Goal: Task Accomplishment & Management: Manage account settings

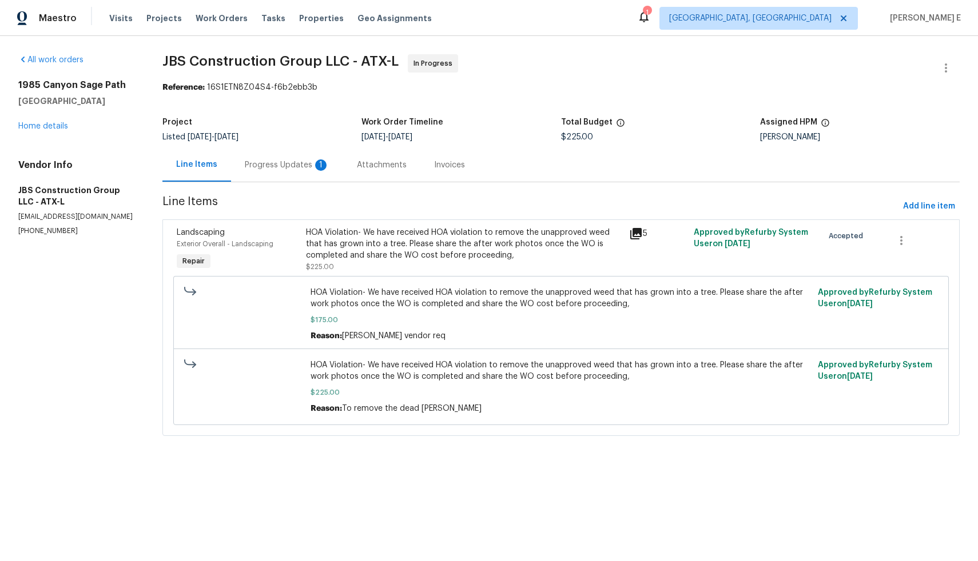
click at [278, 166] on div "Progress Updates 1" at bounding box center [287, 164] width 85 height 11
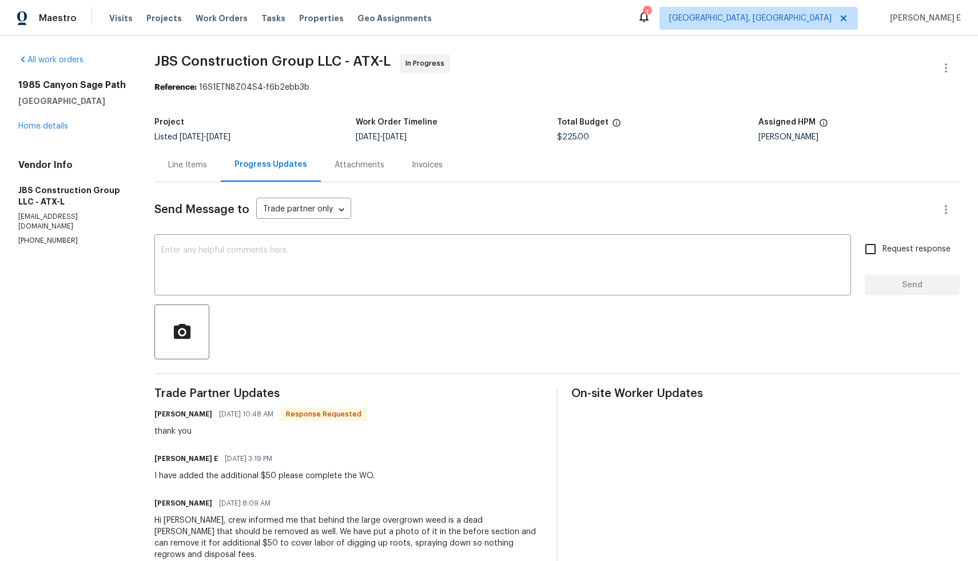
click at [201, 165] on div "Line Items" at bounding box center [187, 164] width 39 height 11
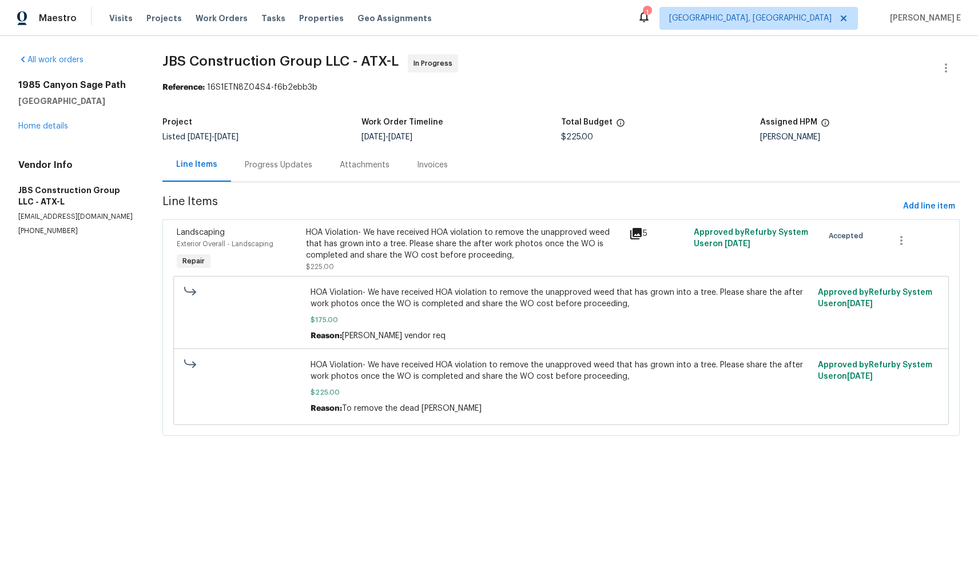
click at [457, 251] on div "HOA Violation- We have received HOA violation to remove the unapproved weed tha…" at bounding box center [464, 244] width 316 height 34
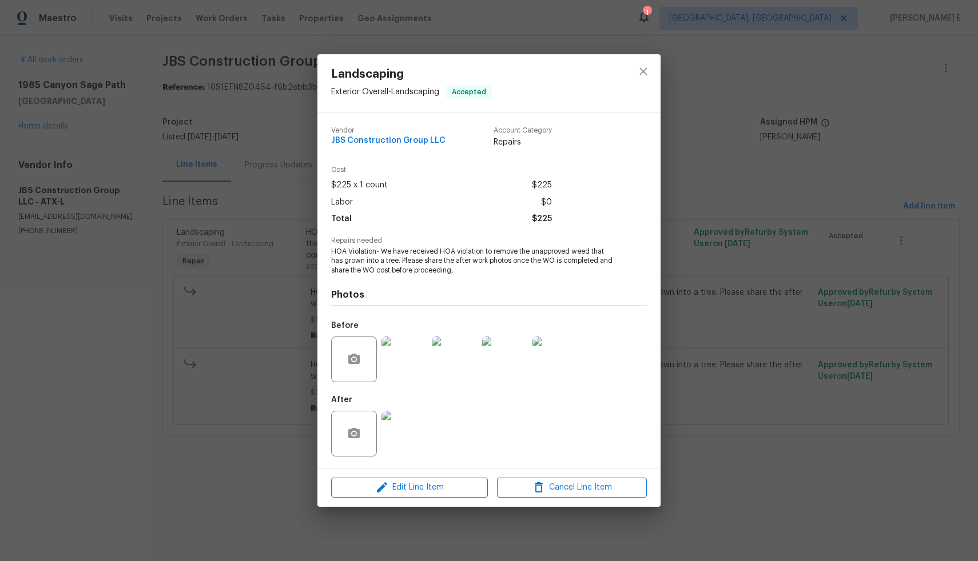
click at [404, 440] on img at bounding box center [404, 434] width 46 height 46
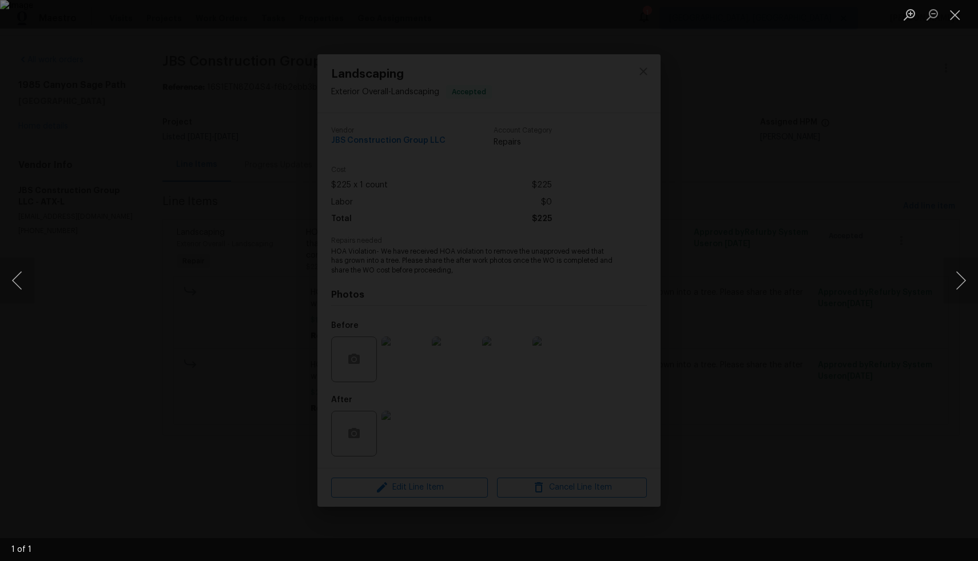
click at [256, 327] on div "Lightbox" at bounding box center [489, 280] width 978 height 561
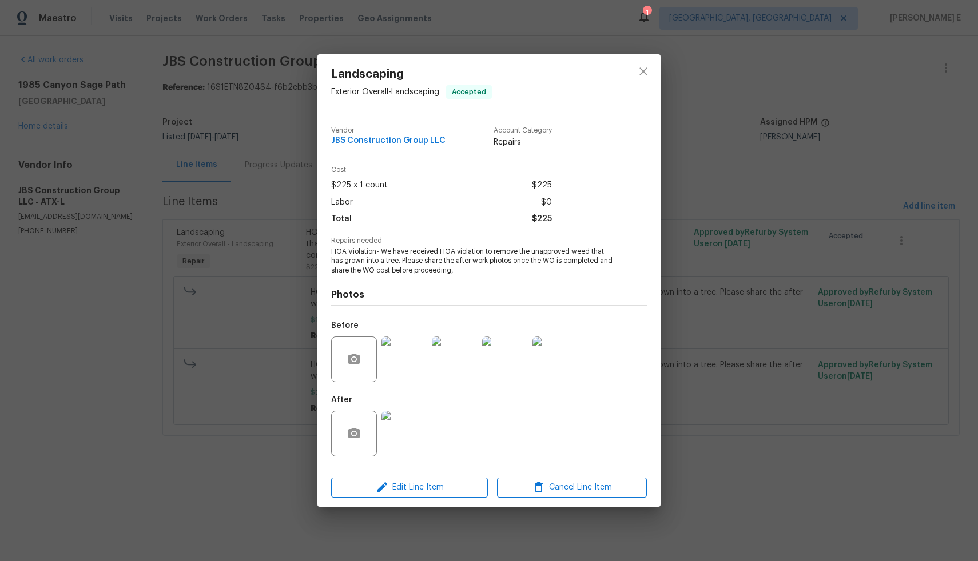
click at [413, 362] on img at bounding box center [404, 360] width 46 height 46
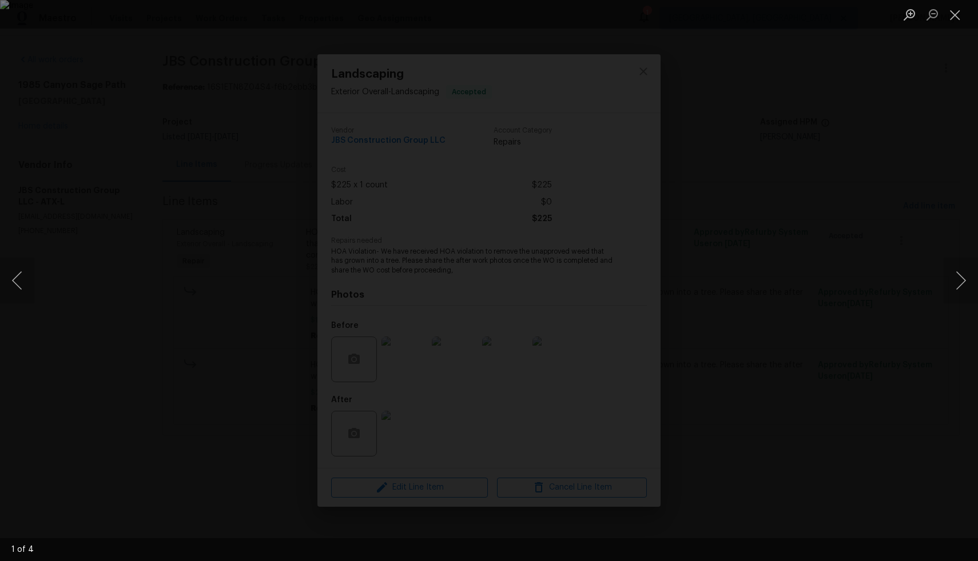
click at [288, 428] on div "Lightbox" at bounding box center [489, 280] width 978 height 561
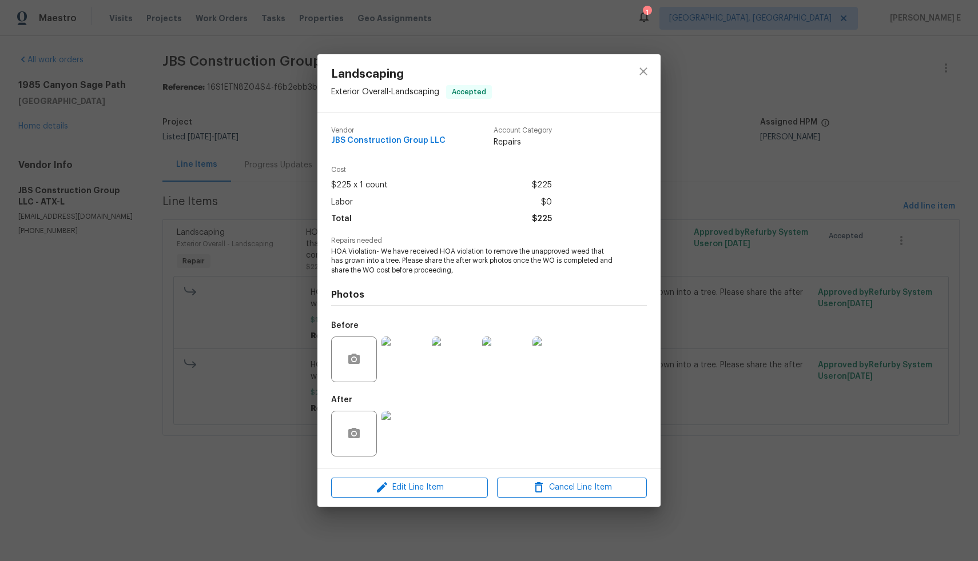
click at [402, 442] on img at bounding box center [404, 434] width 46 height 46
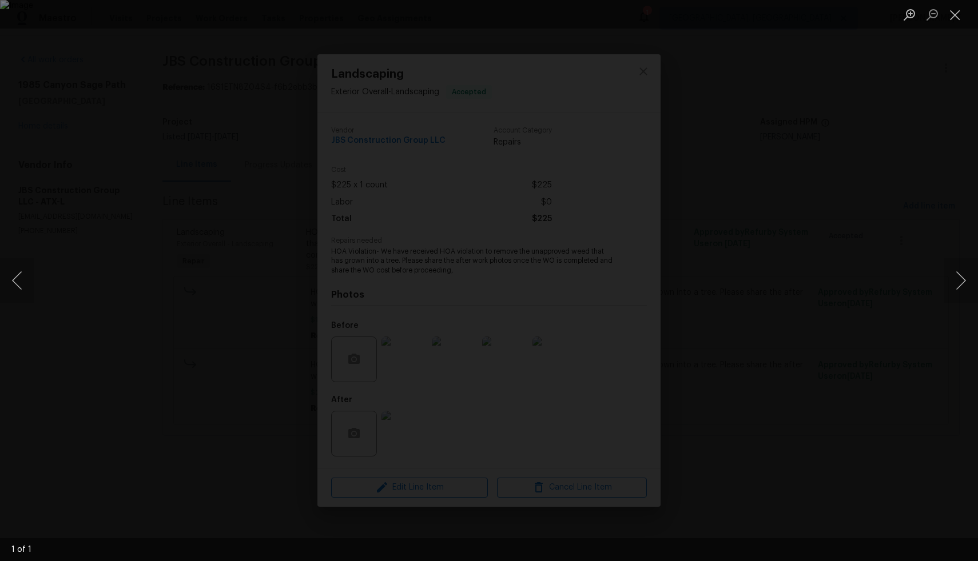
click at [771, 328] on div "Lightbox" at bounding box center [489, 280] width 978 height 561
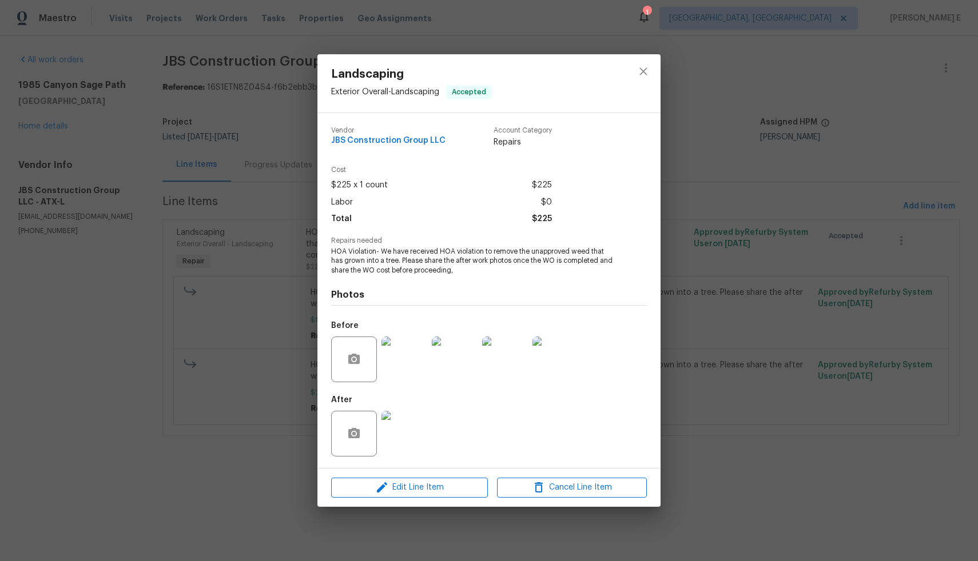
click at [771, 328] on div "Landscaping Exterior Overall - Landscaping Accepted Vendor JBS Construction Gro…" at bounding box center [489, 280] width 978 height 561
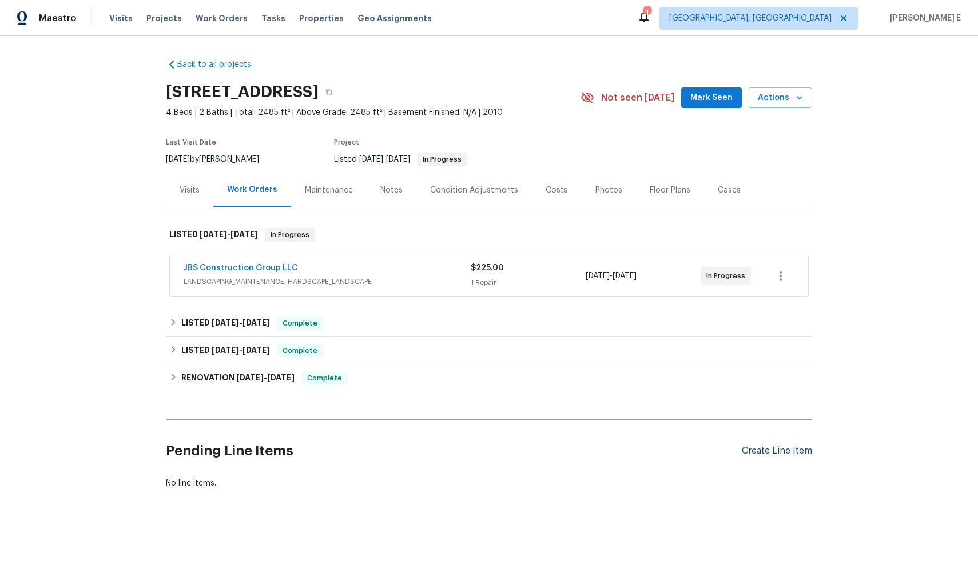
click at [787, 452] on div "Create Line Item" at bounding box center [776, 451] width 70 height 11
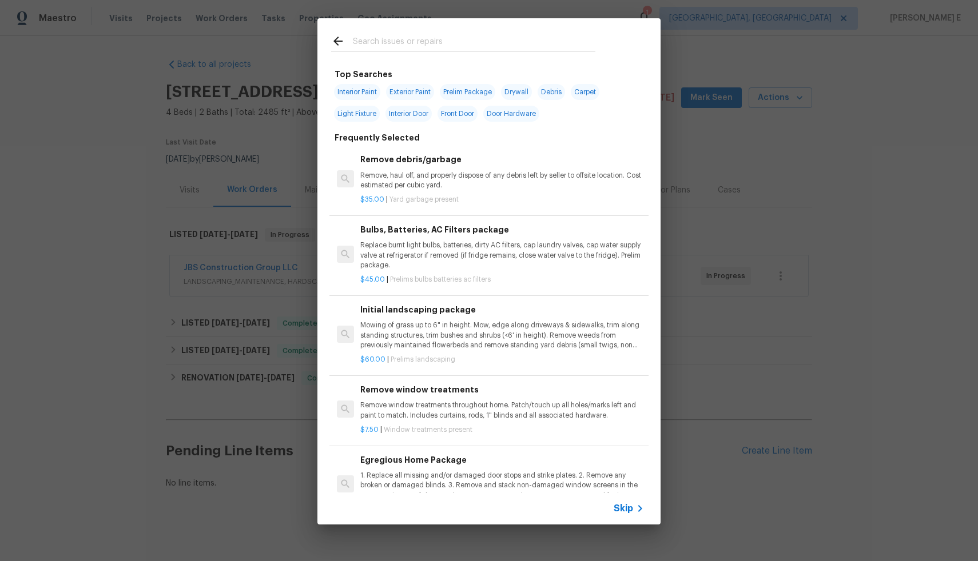
click at [631, 510] on span "Skip" at bounding box center [622, 508] width 19 height 11
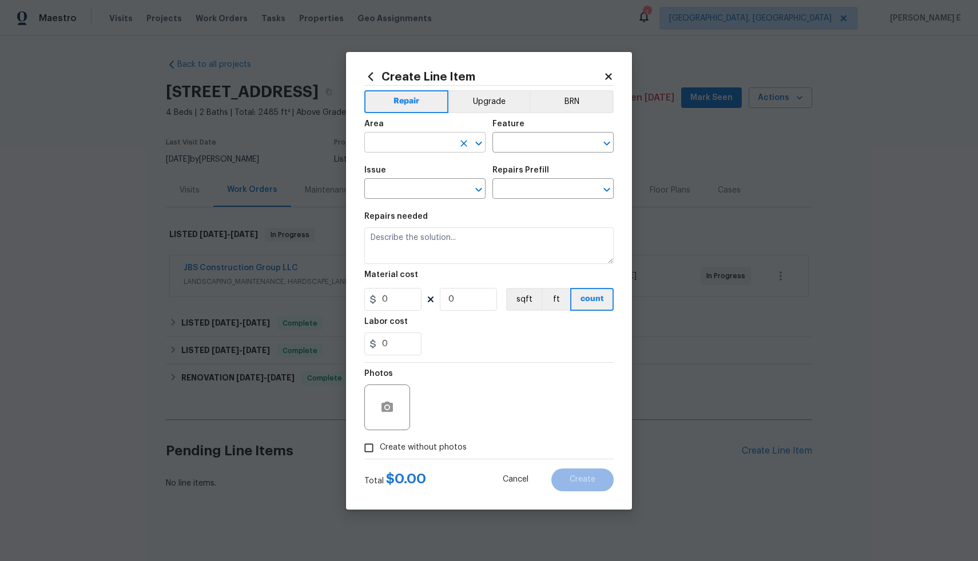
click at [430, 135] on input "text" at bounding box center [408, 144] width 89 height 18
click at [430, 182] on li "Exterior Overall" at bounding box center [424, 187] width 121 height 19
type input "Exterior Overall"
click at [510, 141] on input "text" at bounding box center [536, 144] width 89 height 18
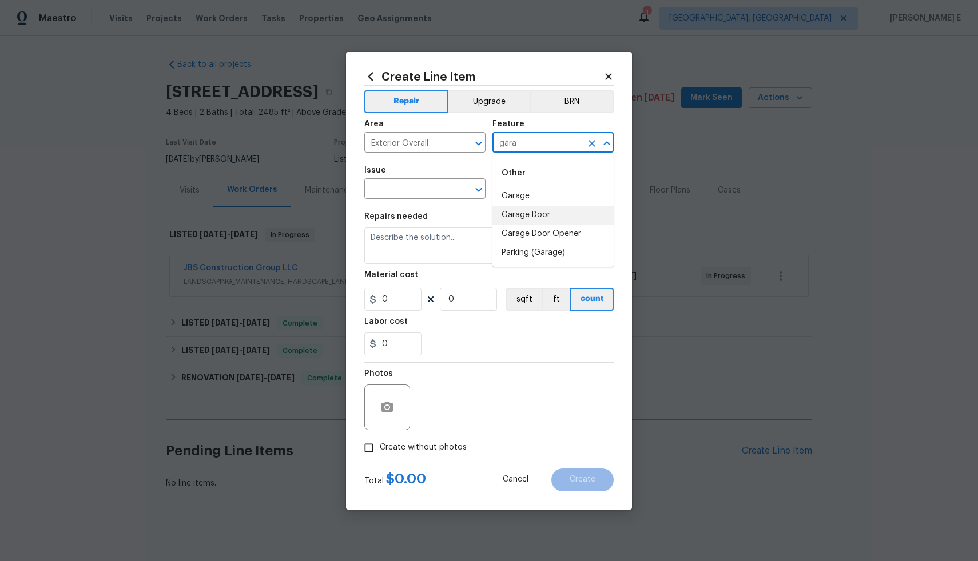
click at [547, 222] on li "Garage Door" at bounding box center [552, 215] width 121 height 19
type input "Garage Door"
click at [411, 194] on input "text" at bounding box center [408, 190] width 89 height 18
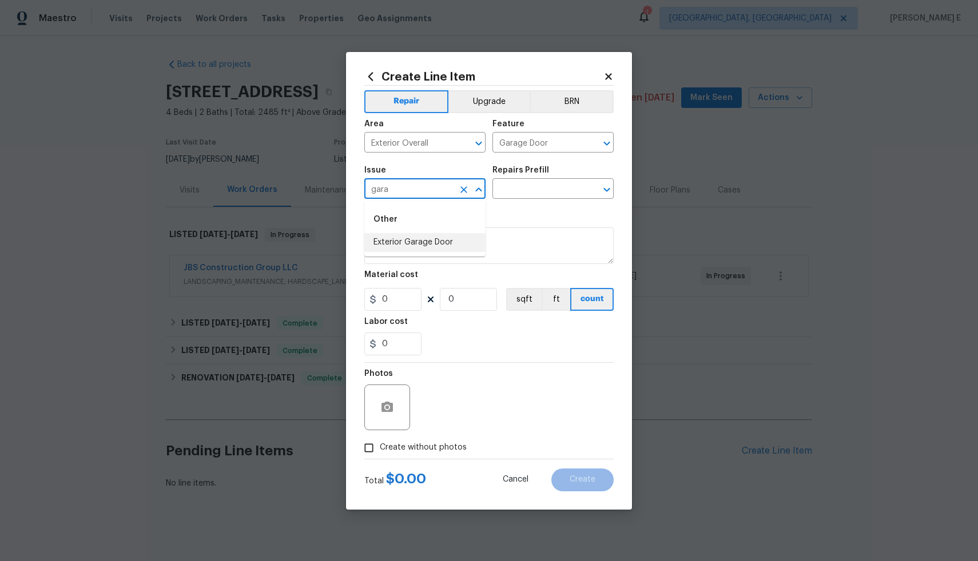
click at [437, 242] on li "Exterior Garage Door" at bounding box center [424, 242] width 121 height 19
type input "Exterior Garage Door"
click at [514, 193] on input "text" at bounding box center [536, 190] width 89 height 18
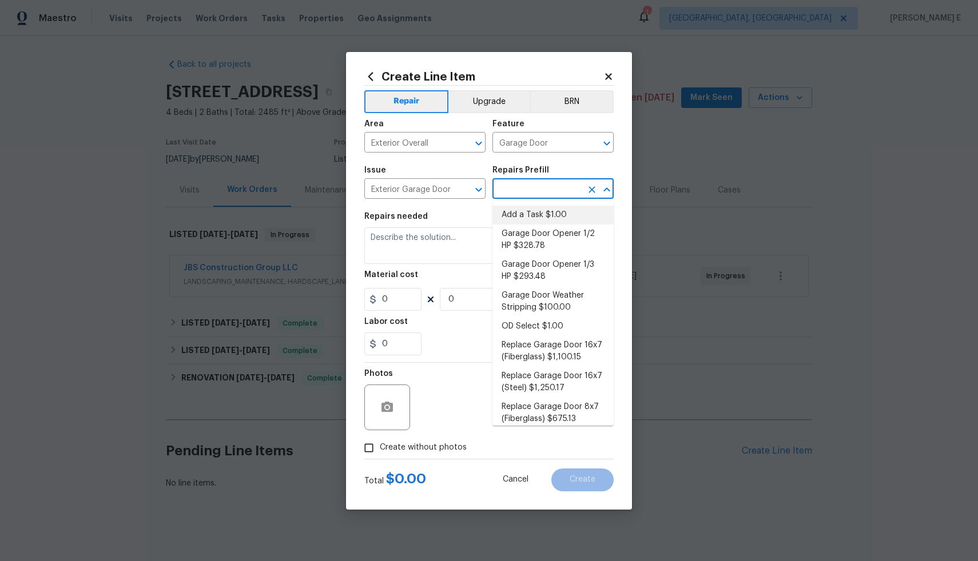
click at [537, 216] on li "Add a Task $1.00" at bounding box center [552, 215] width 121 height 19
type input "Interior Door"
type input "Add a Task $1.00"
type textarea "HPM to detail"
type input "1"
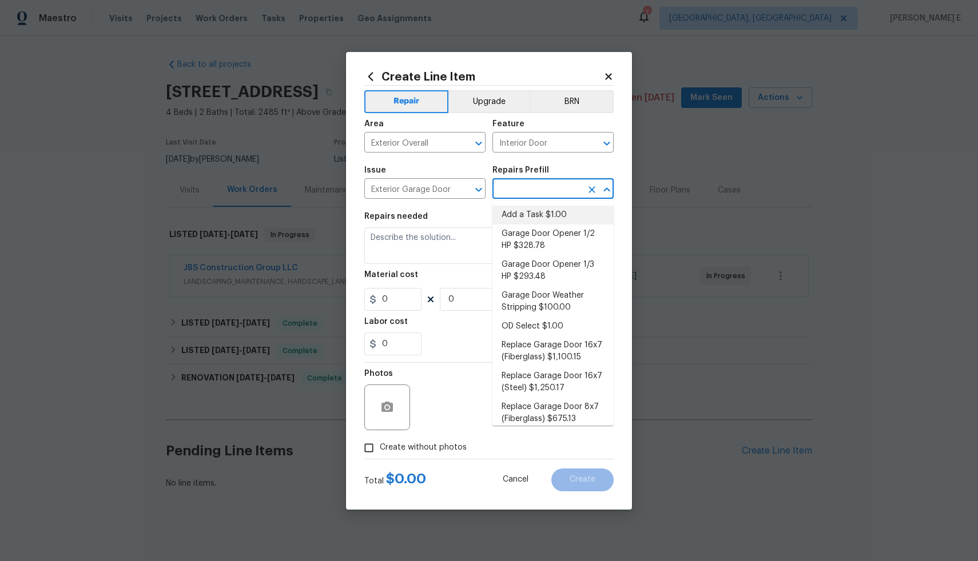
type input "1"
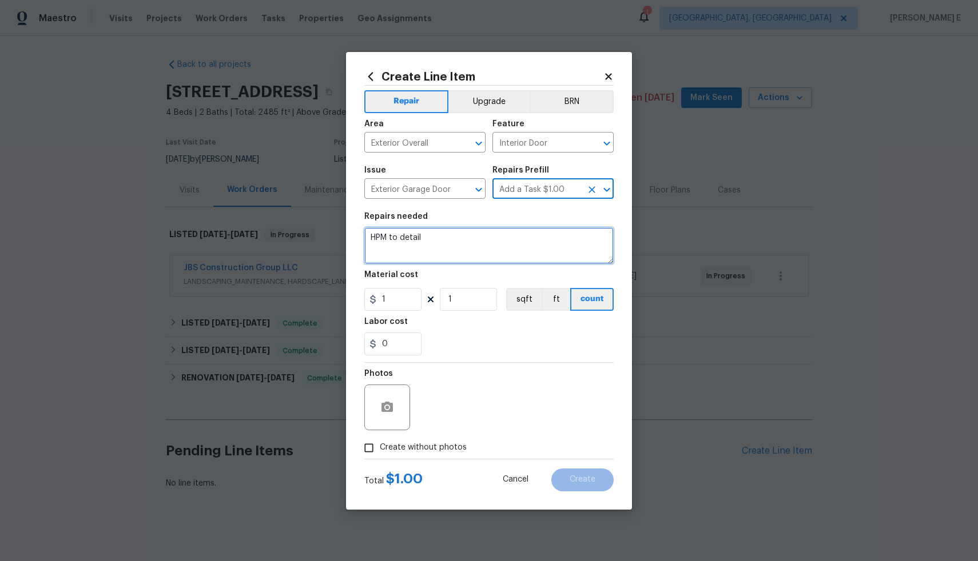
click at [498, 238] on textarea "HPM to detail" at bounding box center [488, 246] width 249 height 37
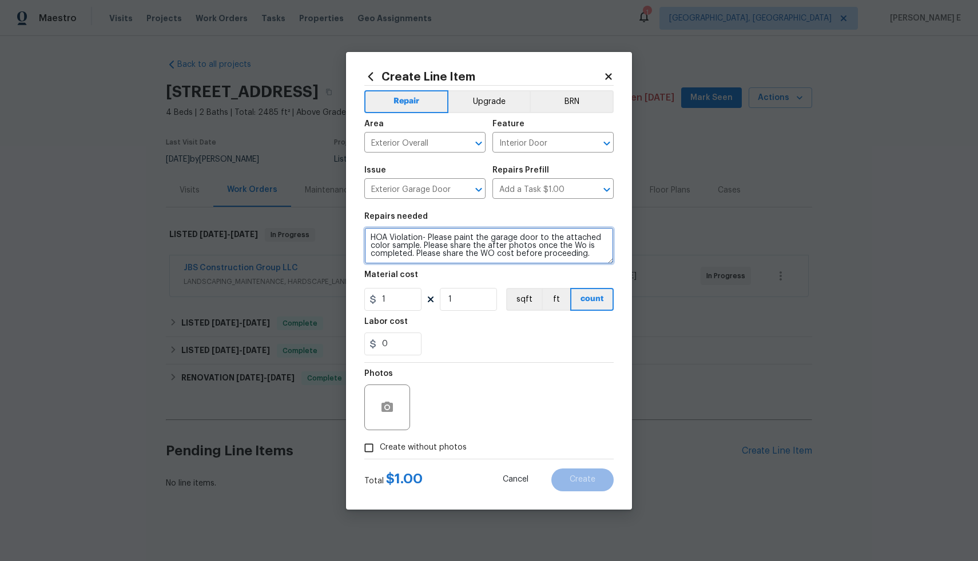
type textarea "HOA Violation- Please paint the garage door to the attached color sample. Pleas…"
click at [402, 297] on input "1" at bounding box center [392, 299] width 57 height 23
type input "75"
click at [386, 412] on icon "button" at bounding box center [386, 407] width 11 height 10
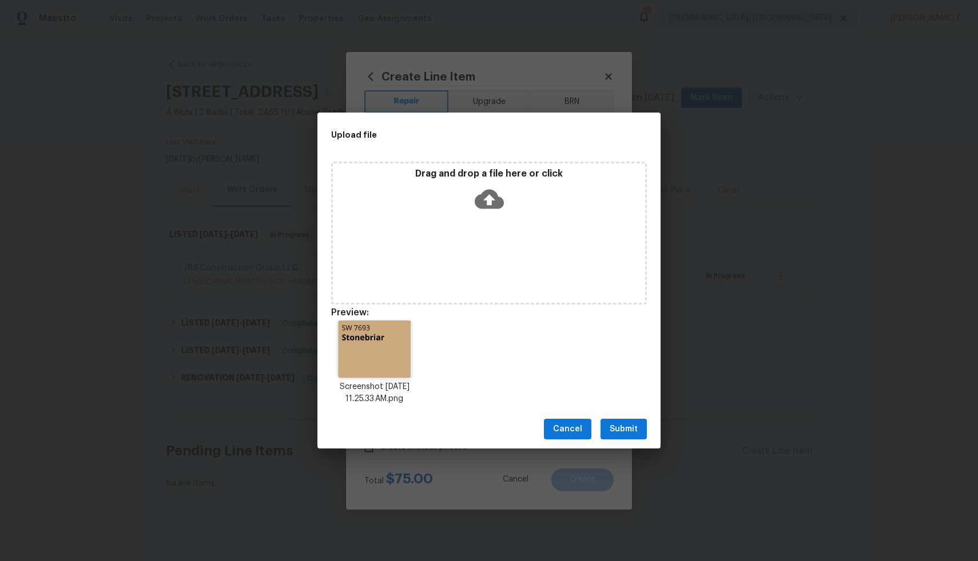
click at [496, 204] on icon at bounding box center [488, 199] width 29 height 19
click at [614, 426] on span "Submit" at bounding box center [623, 429] width 28 height 14
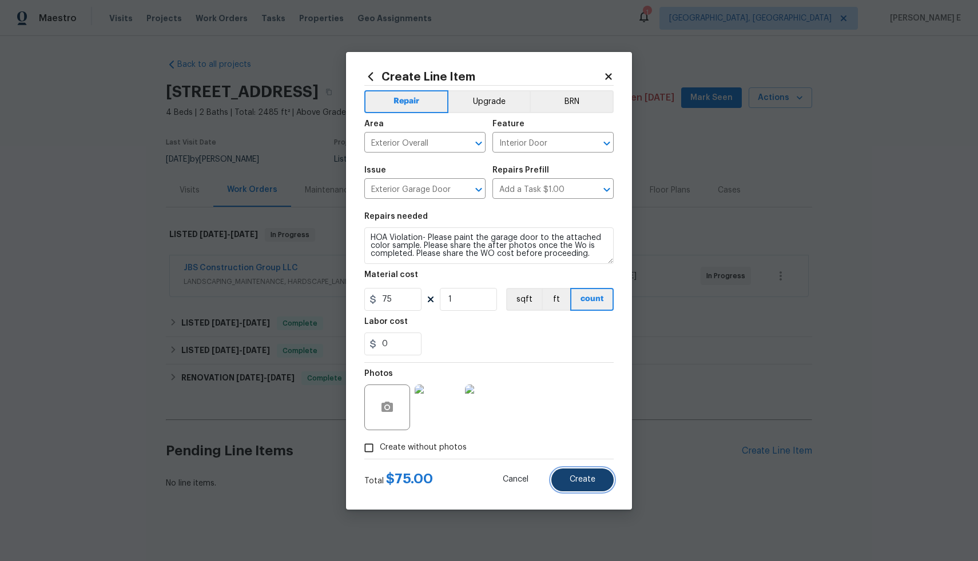
click at [580, 483] on span "Create" at bounding box center [582, 480] width 26 height 9
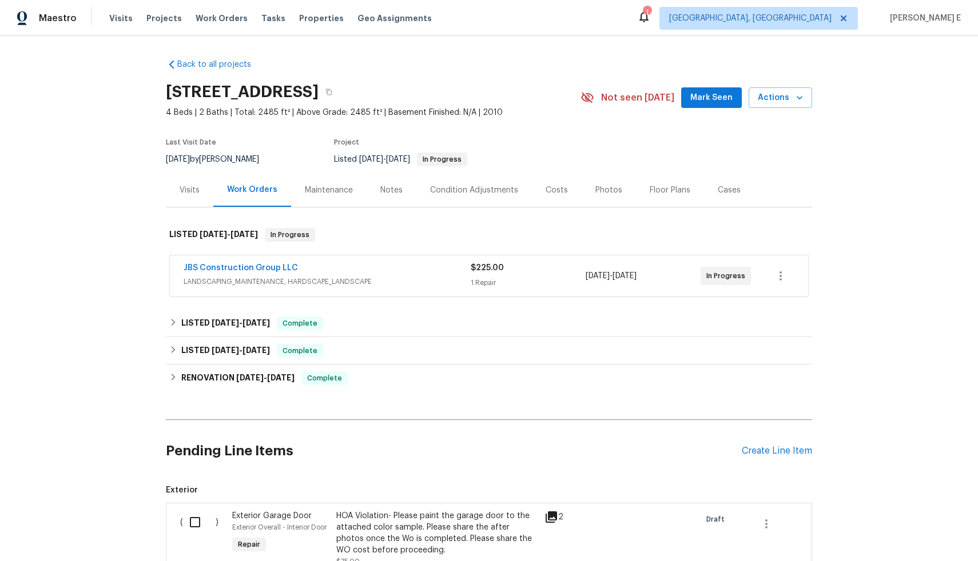
click at [196, 522] on input "checkbox" at bounding box center [199, 522] width 33 height 24
checkbox input "true"
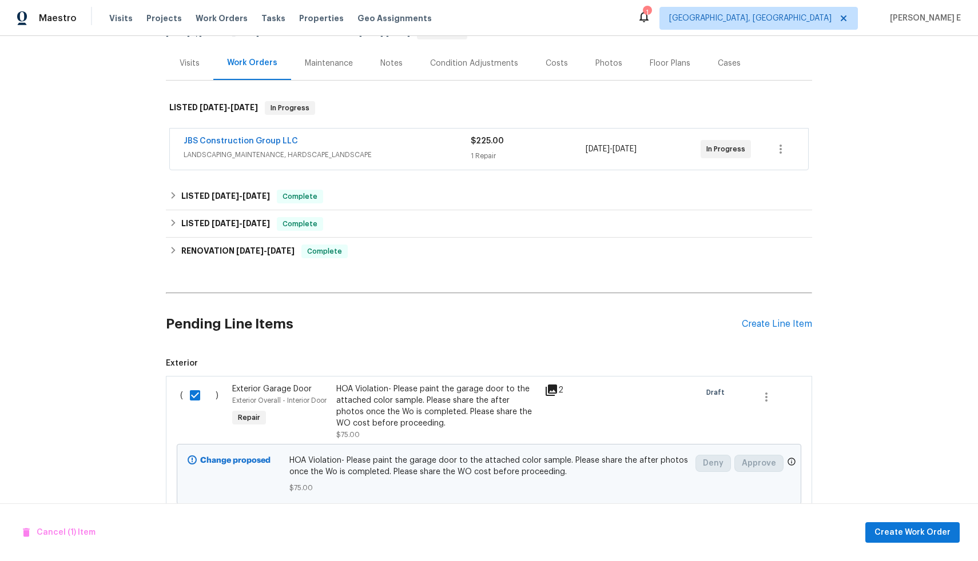
scroll to position [167, 0]
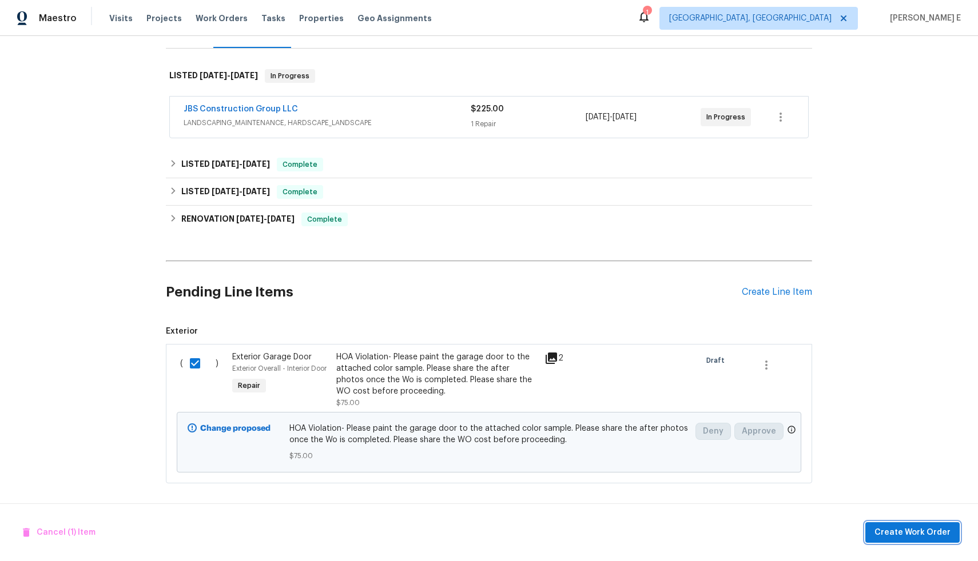
click at [936, 531] on span "Create Work Order" at bounding box center [912, 533] width 76 height 14
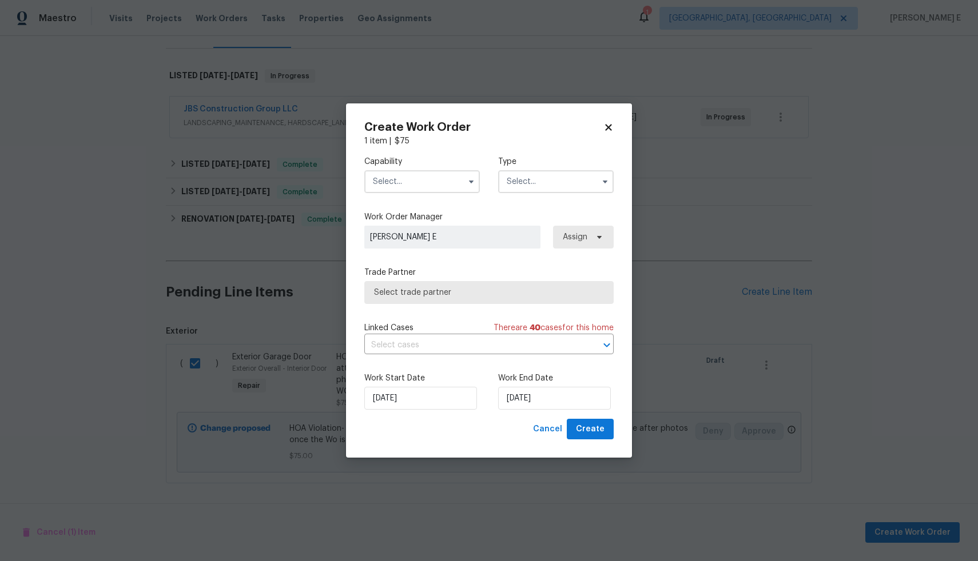
click at [440, 181] on input "text" at bounding box center [421, 181] width 115 height 23
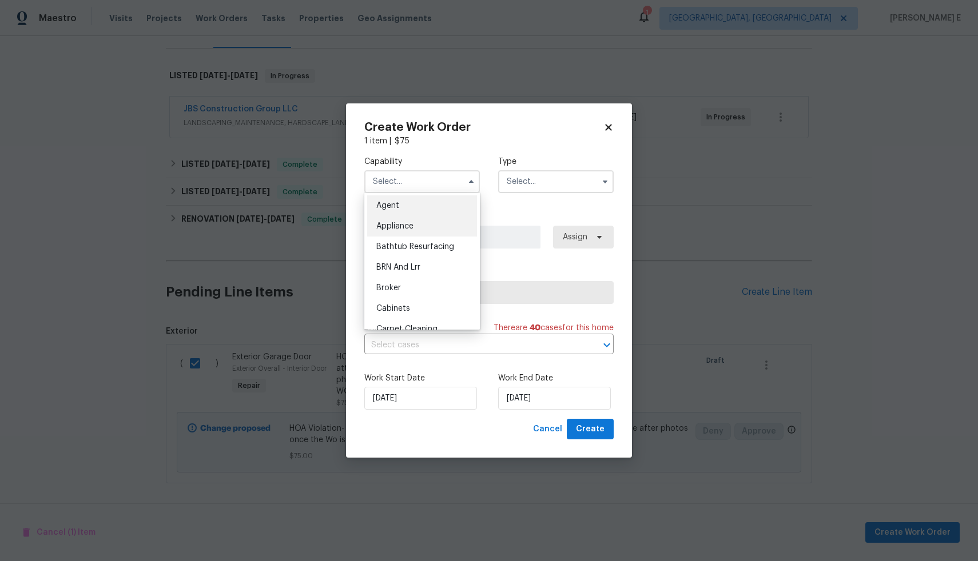
click at [424, 220] on div "Appliance" at bounding box center [422, 226] width 110 height 21
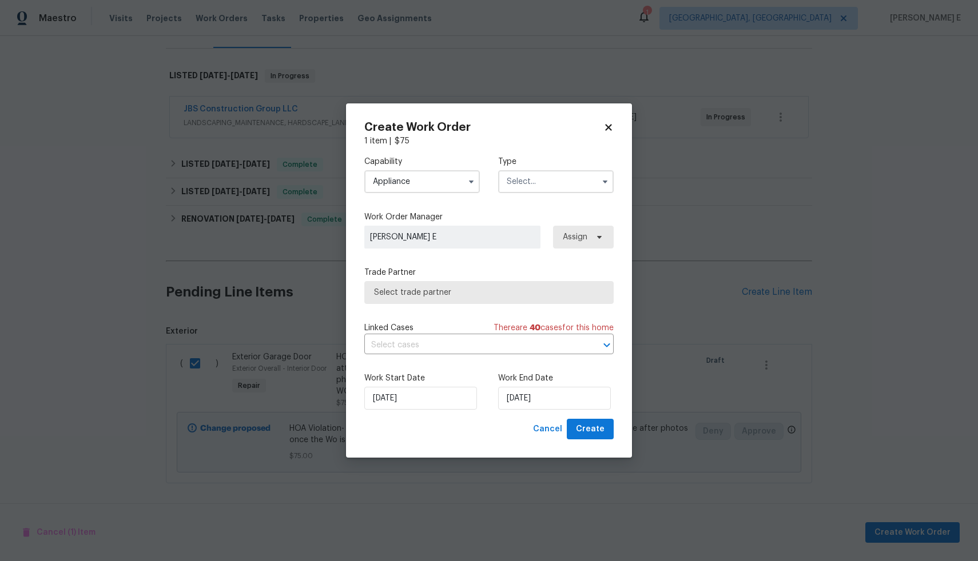
click at [436, 179] on input "Appliance" at bounding box center [421, 181] width 115 height 23
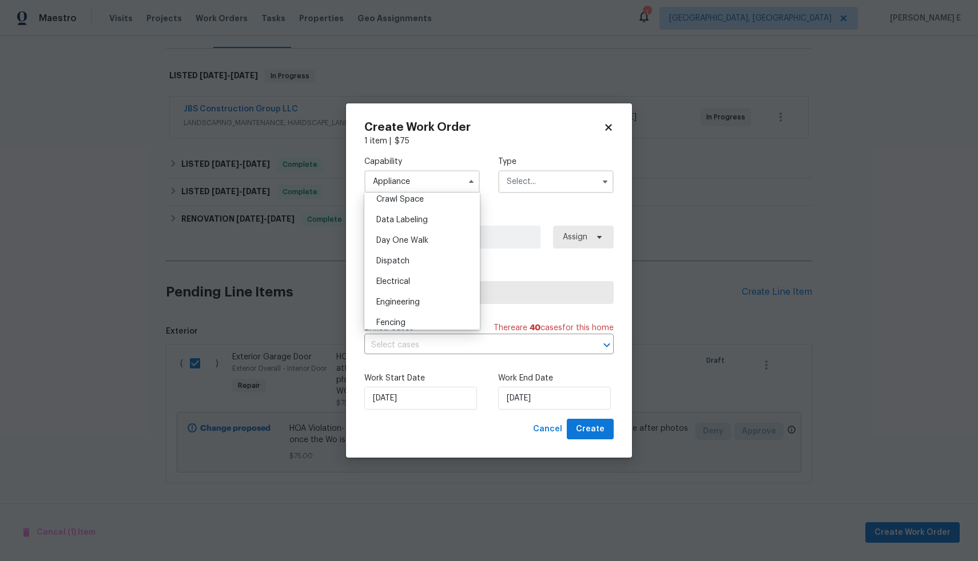
scroll to position [462, 0]
click at [429, 297] on div "General Contractor" at bounding box center [422, 290] width 110 height 21
type input "General Contractor"
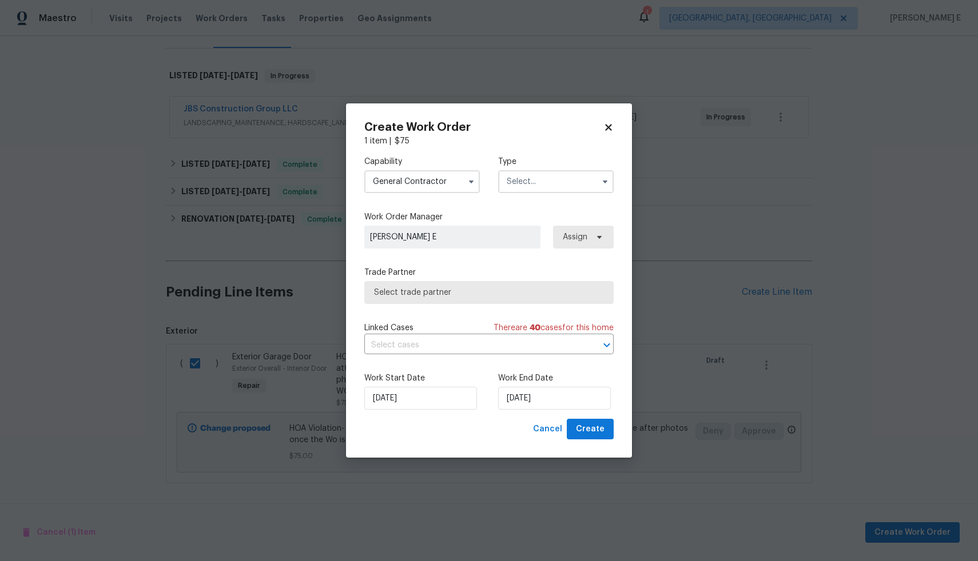
click at [535, 189] on input "text" at bounding box center [555, 181] width 115 height 23
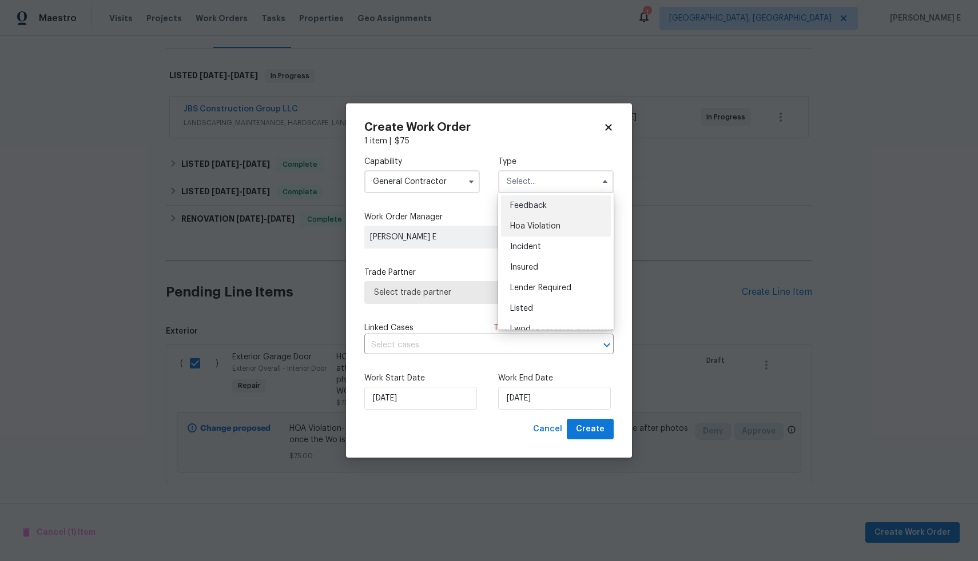
click at [540, 226] on span "Hoa Violation" at bounding box center [535, 226] width 50 height 8
type input "Hoa Violation"
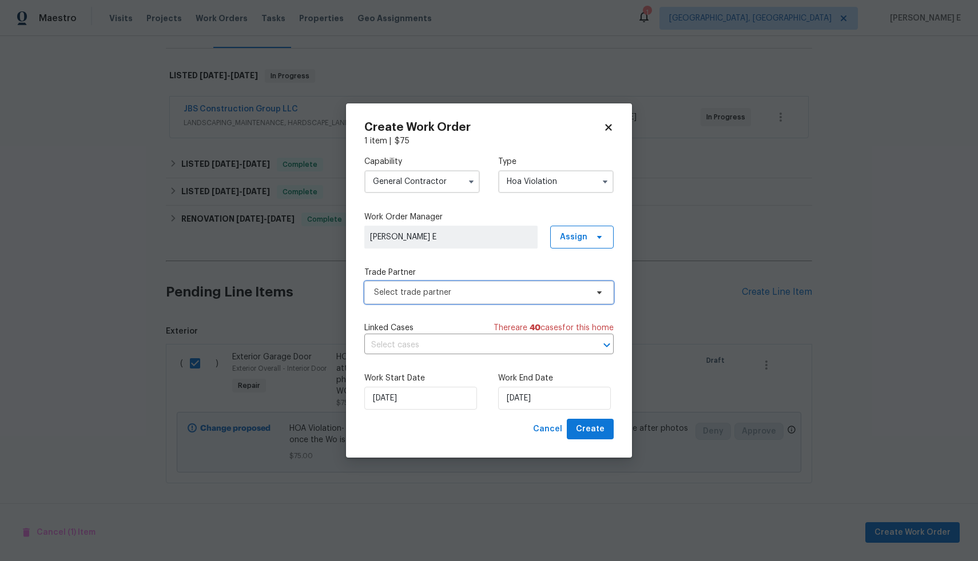
click at [466, 296] on span "Select trade partner" at bounding box center [480, 292] width 213 height 11
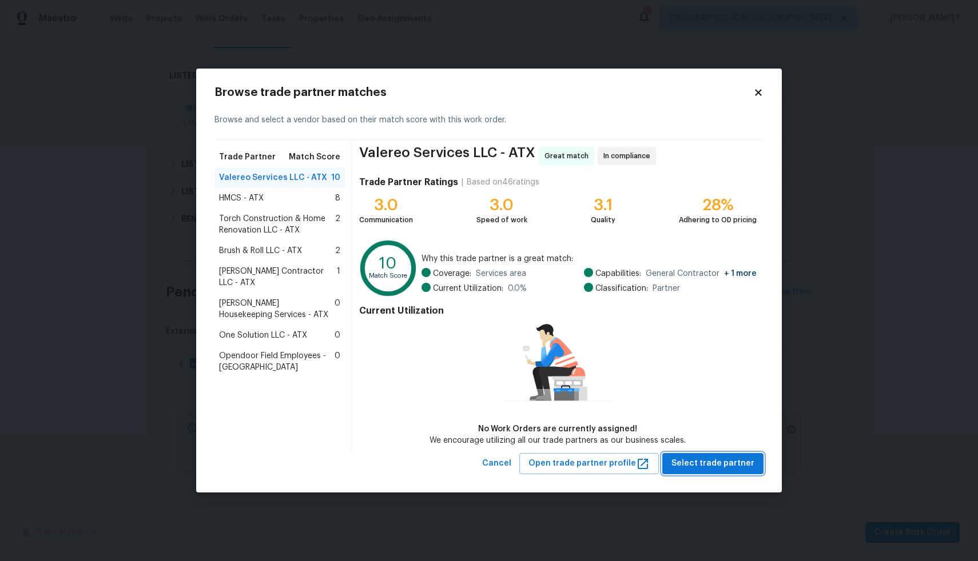
click at [726, 458] on span "Select trade partner" at bounding box center [712, 464] width 83 height 14
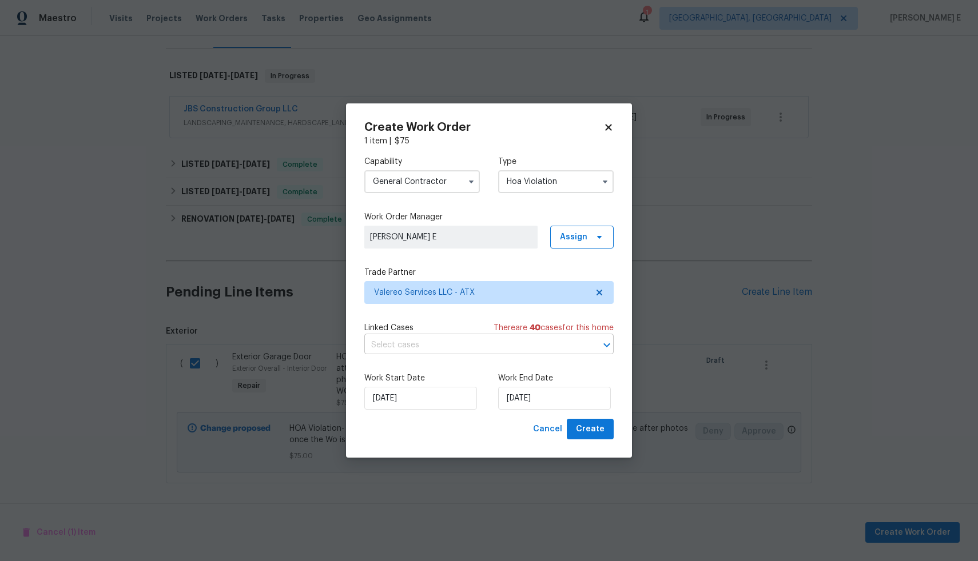
click at [474, 341] on input "text" at bounding box center [472, 346] width 217 height 18
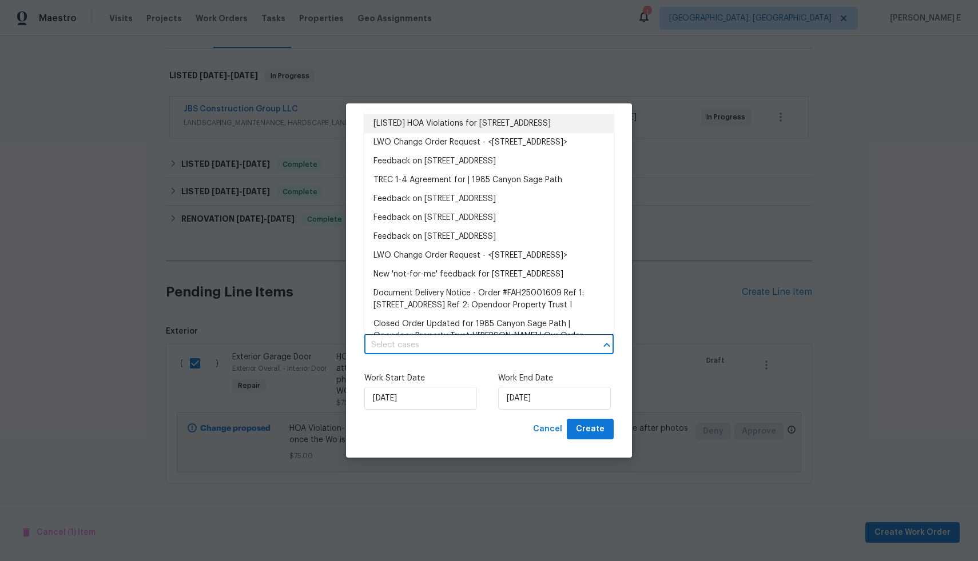
click at [458, 130] on li "[LISTED] HOA Violations for 1985 Canyon Sage Path, Round Rock, TX 78665" at bounding box center [488, 123] width 249 height 19
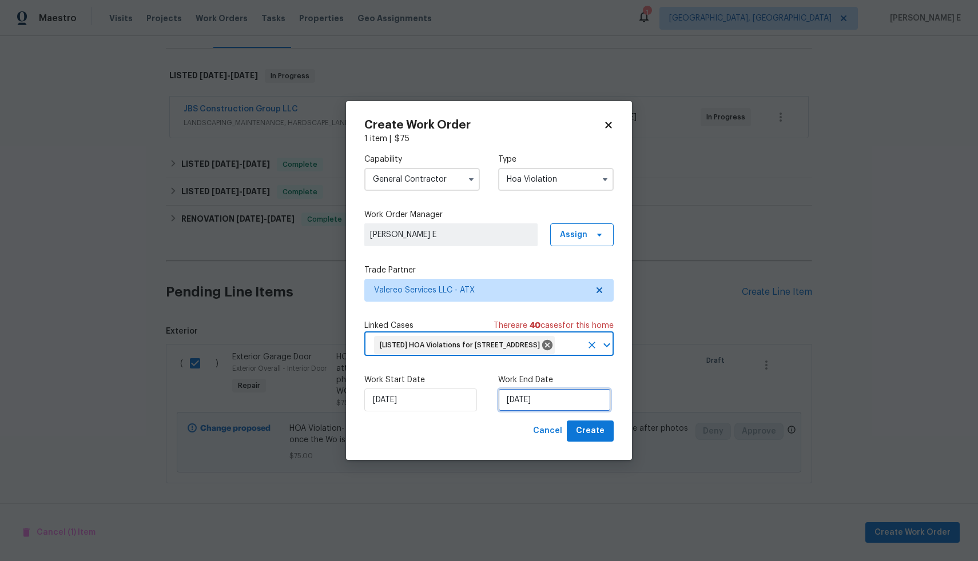
click at [562, 410] on input "25/09/2025" at bounding box center [554, 400] width 113 height 23
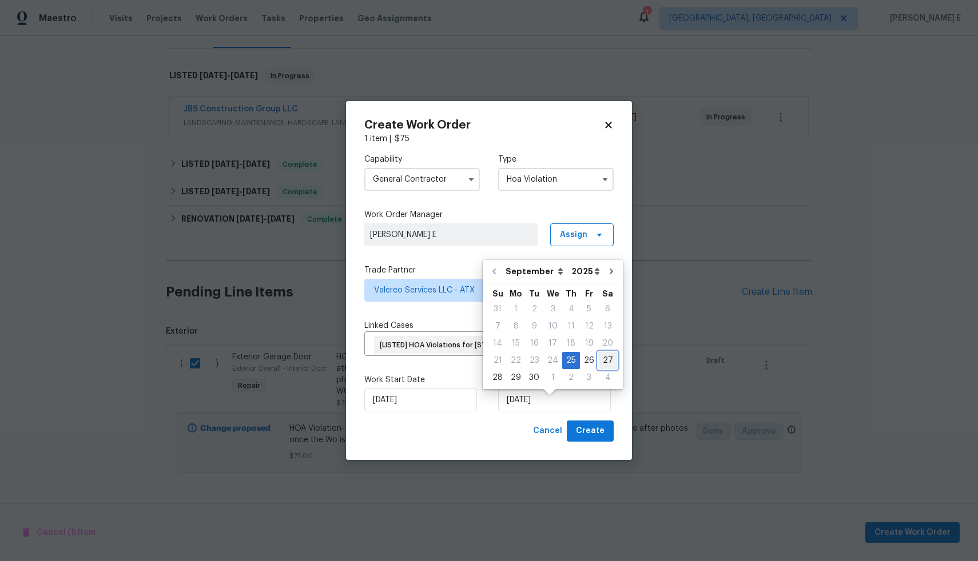
click at [607, 363] on div "27" at bounding box center [607, 361] width 19 height 16
type input "27/09/2025"
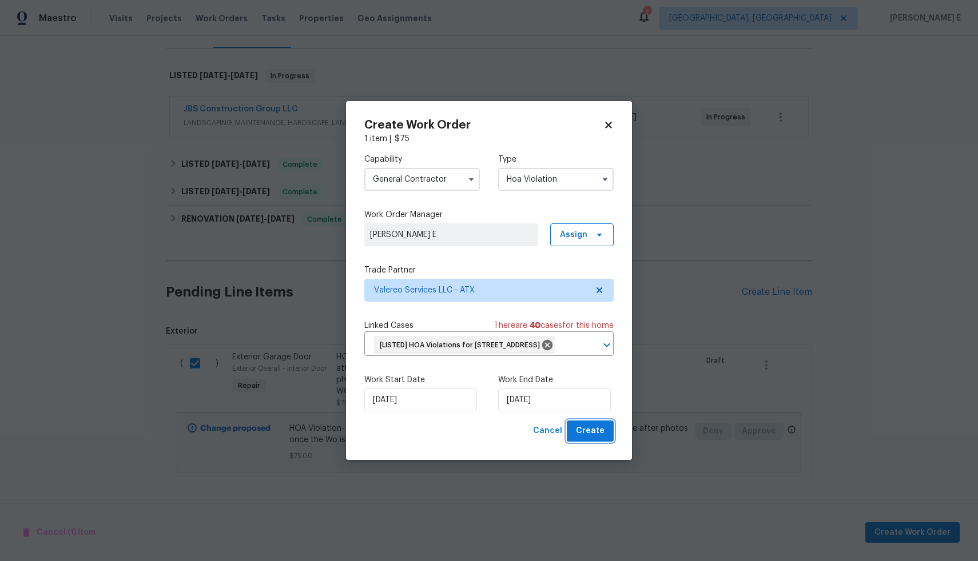
click at [598, 438] on span "Create" at bounding box center [590, 431] width 29 height 14
checkbox input "false"
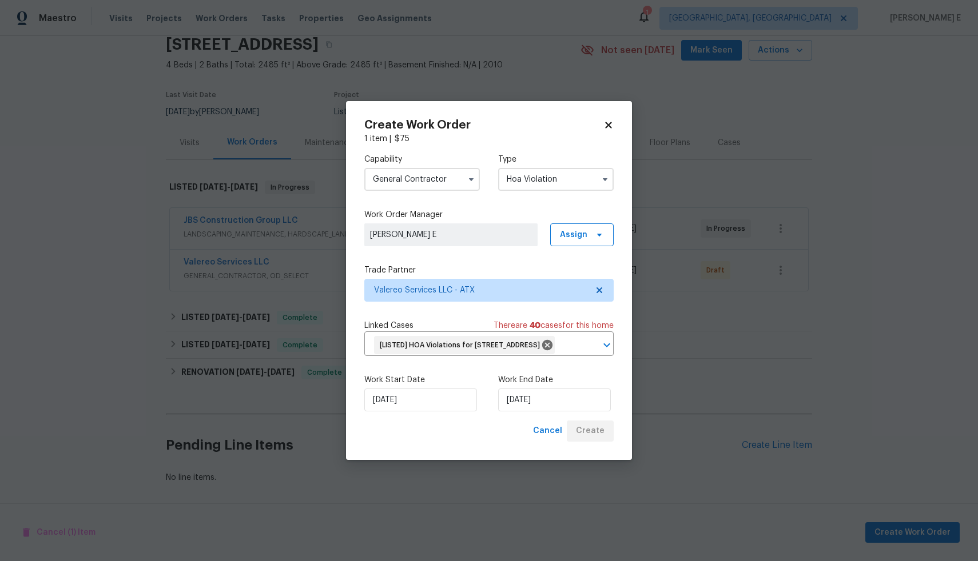
scroll to position [56, 0]
click at [850, 201] on div "Back to all projects 1985 Canyon Sage Path, Round Rock, TX 78665 4 Beds | 2 Bat…" at bounding box center [489, 298] width 978 height 525
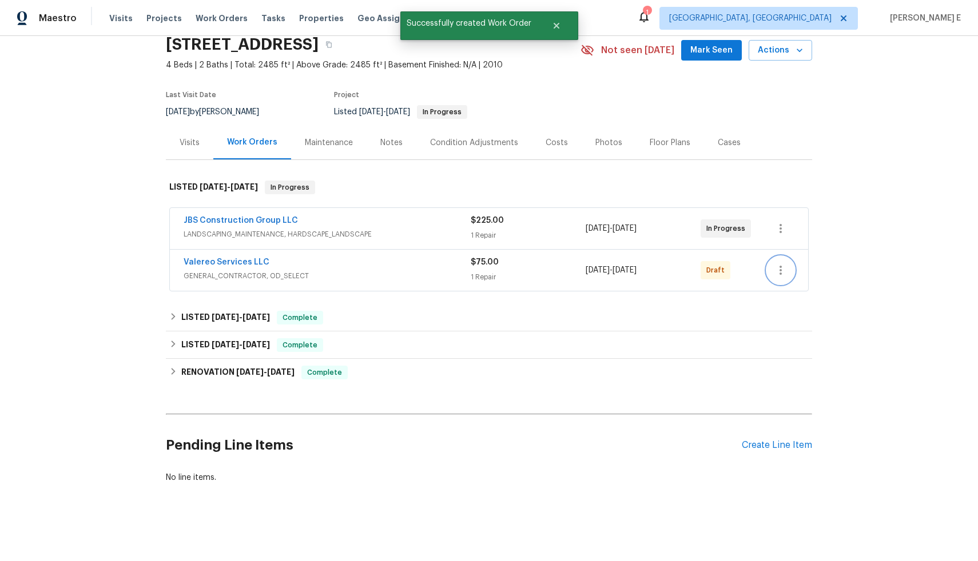
click at [773, 265] on icon "button" at bounding box center [780, 271] width 14 height 14
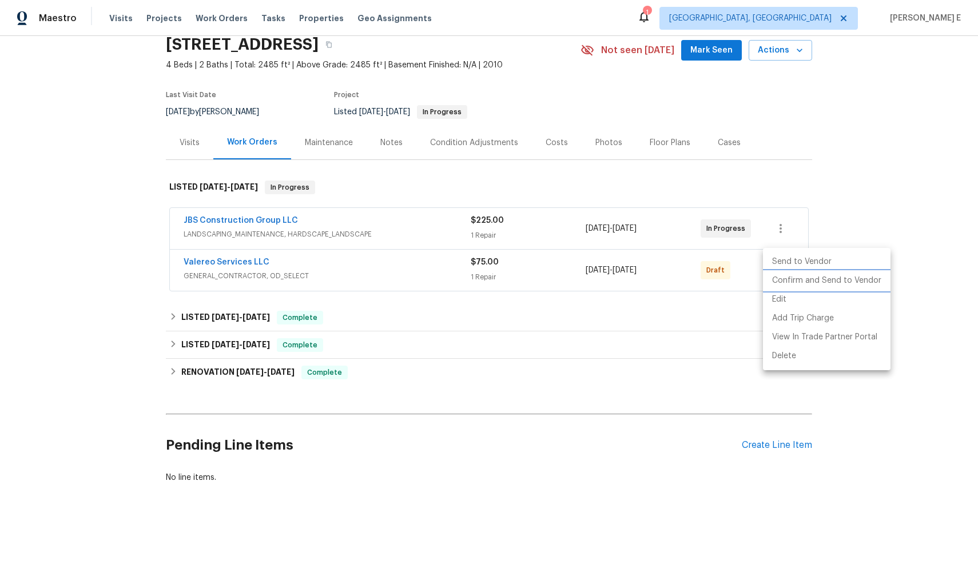
click at [807, 276] on li "Confirm and Send to Vendor" at bounding box center [826, 281] width 127 height 19
click at [924, 107] on div at bounding box center [489, 280] width 978 height 561
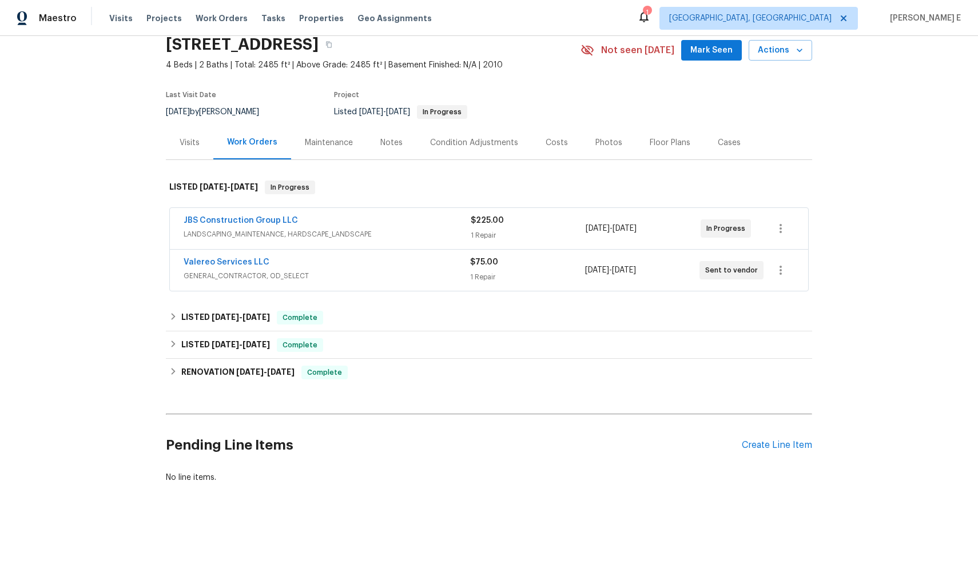
click at [924, 107] on div "Edit Add Trip Charge View In Trade Partner Portal Delete" at bounding box center [489, 280] width 978 height 561
click at [924, 107] on div "Back to all projects 1985 Canyon Sage Path, Round Rock, TX 78665 4 Beds | 2 Bat…" at bounding box center [489, 298] width 978 height 525
drag, startPoint x: 264, startPoint y: 257, endPoint x: 181, endPoint y: 254, distance: 83.5
click at [183, 257] on div "Valereo Services LLC" at bounding box center [326, 264] width 286 height 14
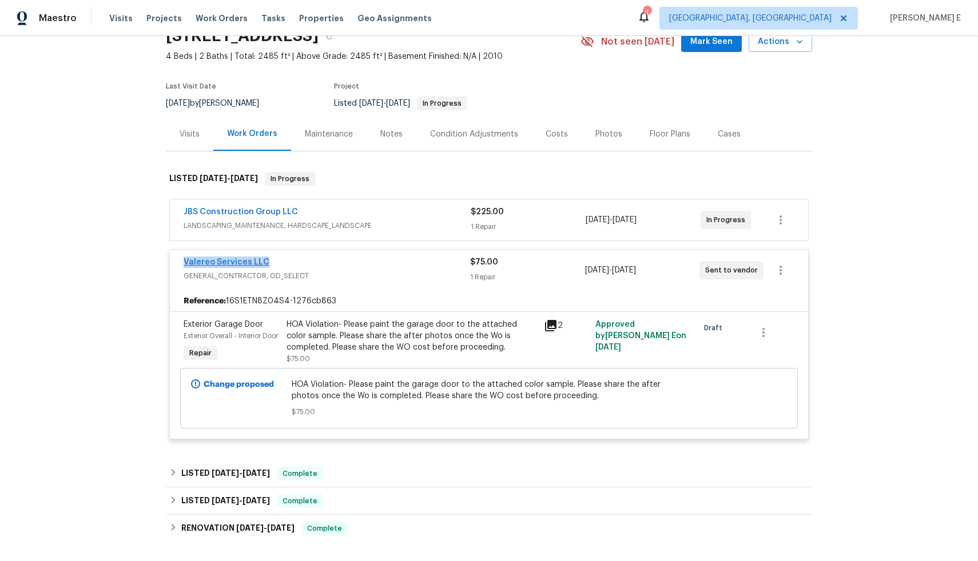
copy link "Valereo Services LLC"
